Goal: Navigation & Orientation: Find specific page/section

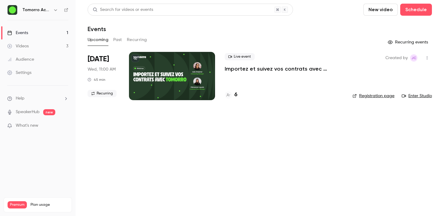
click at [118, 40] on button "Past" at bounding box center [117, 40] width 9 height 10
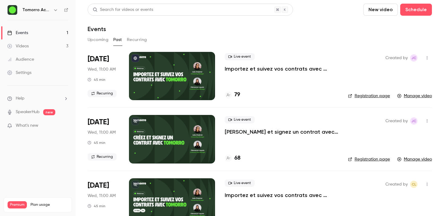
click at [32, 109] on link "SpeakerHub" at bounding box center [28, 112] width 24 height 6
click at [99, 39] on button "Upcoming" at bounding box center [97, 40] width 21 height 10
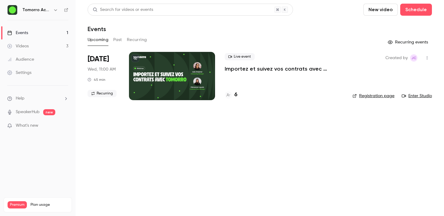
click at [119, 38] on button "Past" at bounding box center [117, 40] width 9 height 10
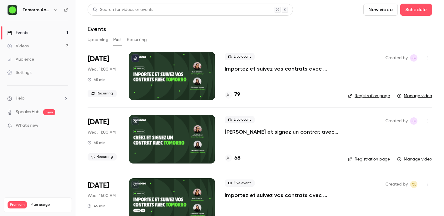
click at [132, 39] on button "Recurring" at bounding box center [137, 40] width 20 height 10
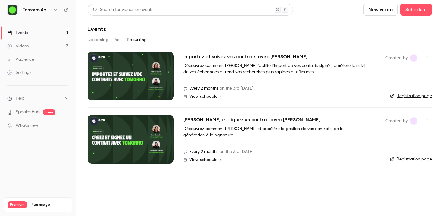
click at [94, 40] on button "Upcoming" at bounding box center [97, 40] width 21 height 10
